Goal: Information Seeking & Learning: Learn about a topic

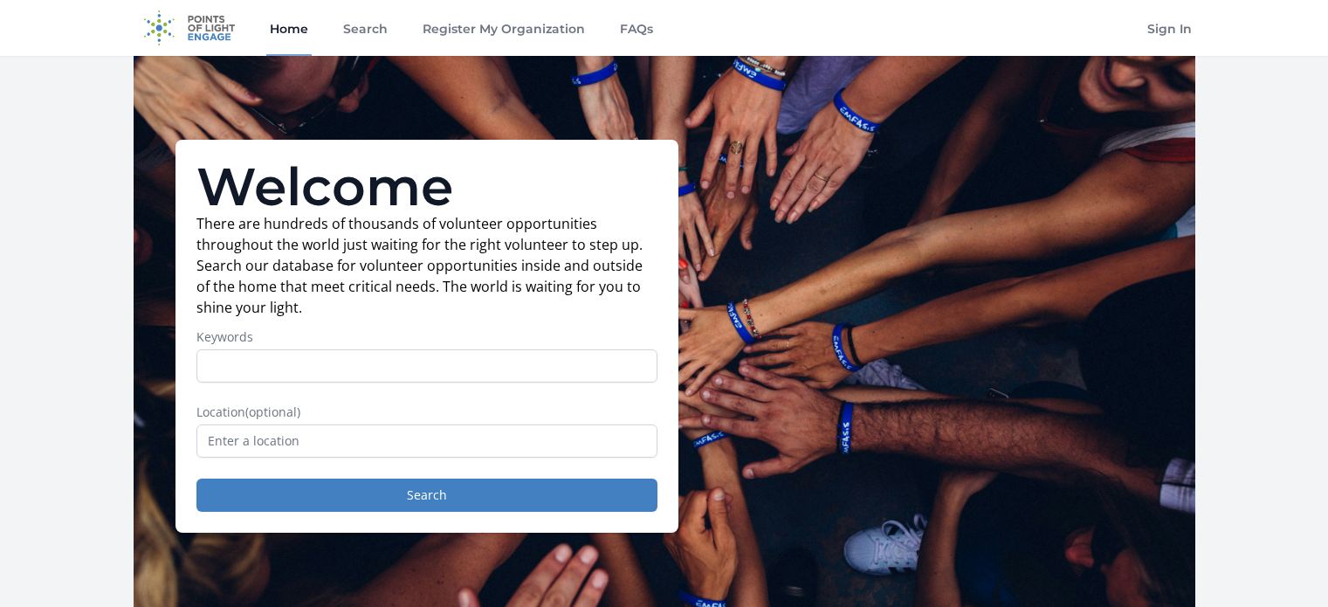
click at [272, 435] on input "text" at bounding box center [426, 440] width 461 height 33
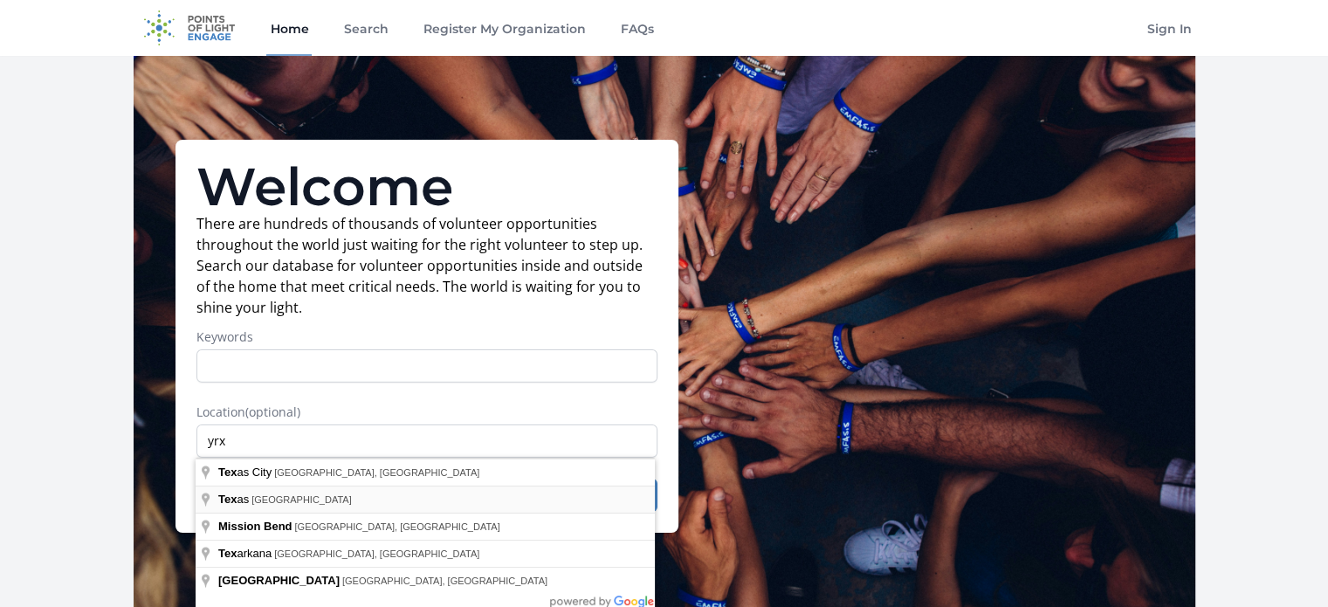
type input "[US_STATE], [GEOGRAPHIC_DATA]"
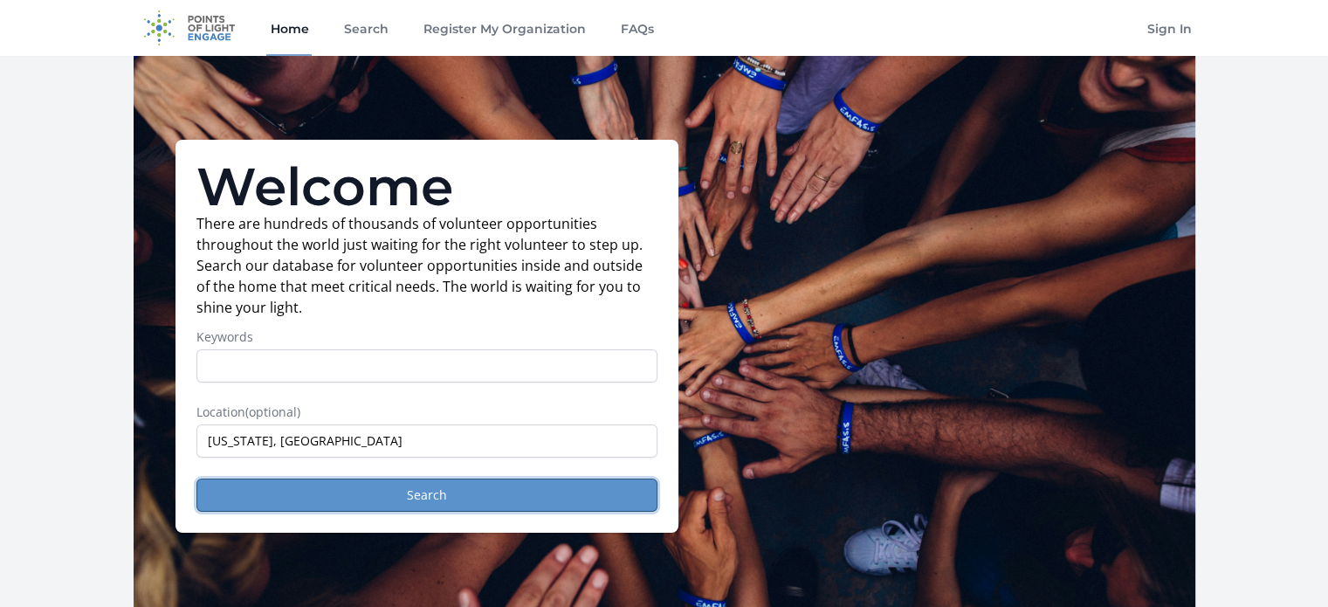
click at [453, 483] on button "Search" at bounding box center [426, 495] width 461 height 33
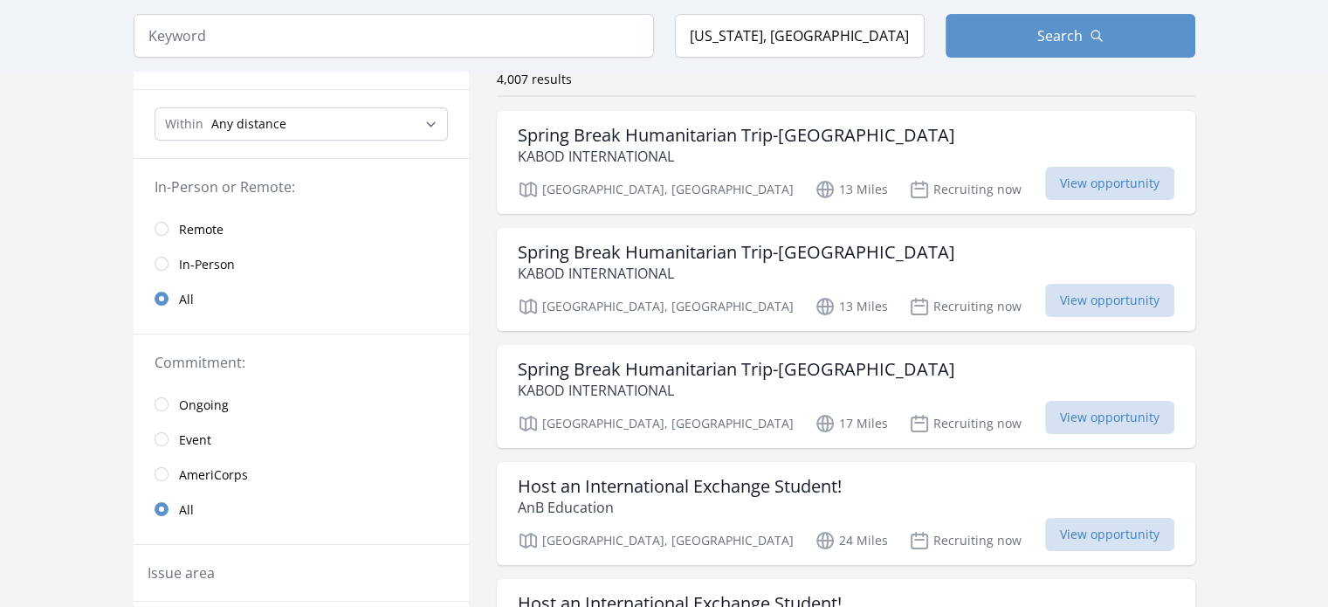
scroll to position [175, 0]
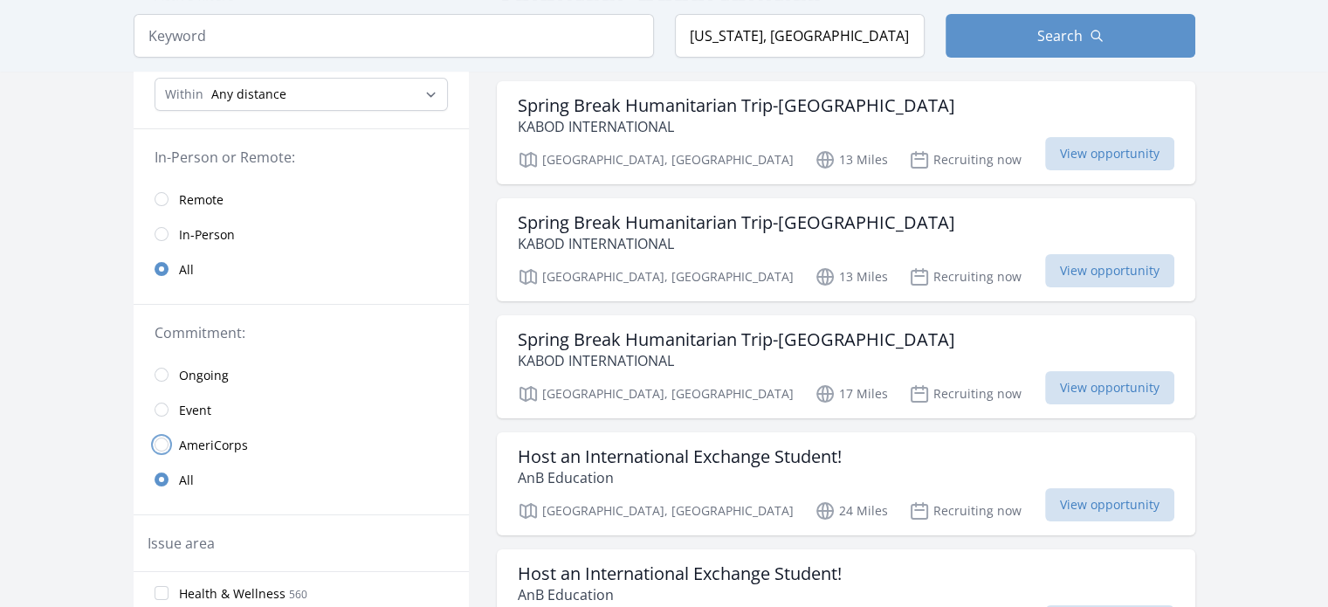
click at [159, 441] on input "radio" at bounding box center [162, 445] width 14 height 14
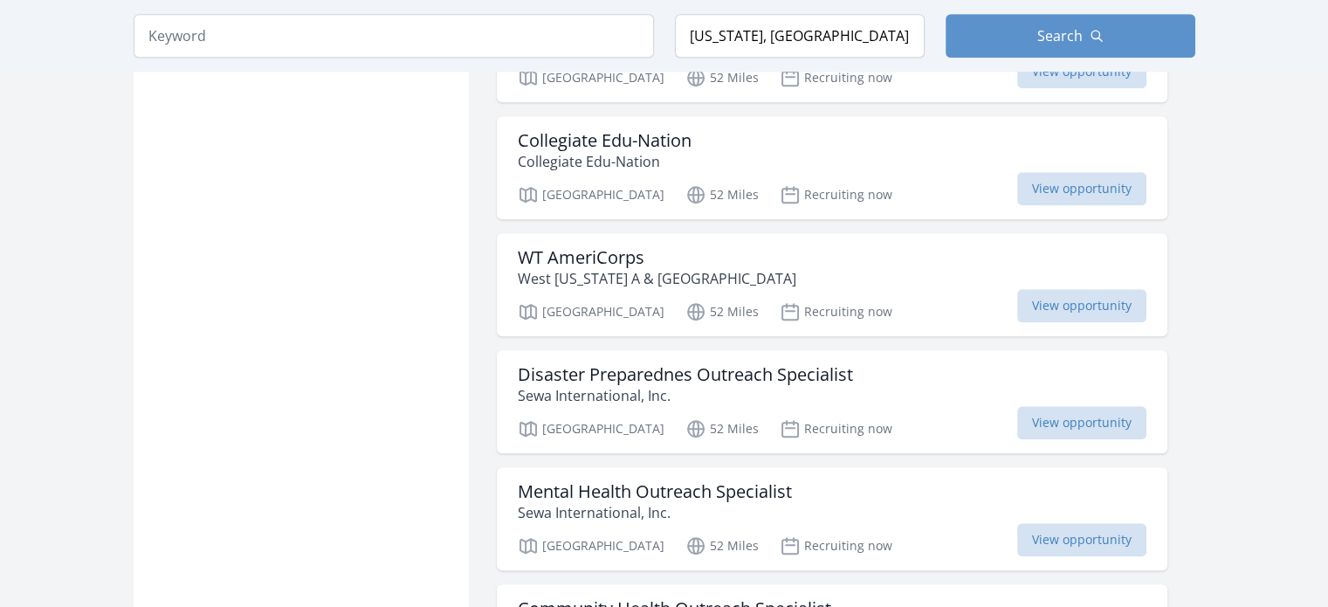
scroll to position [1659, 0]
